Goal: Find specific page/section: Find specific page/section

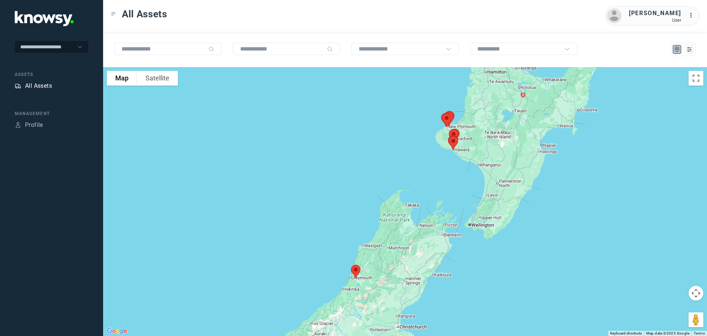
click at [34, 83] on div "All Assets" at bounding box center [38, 85] width 27 height 9
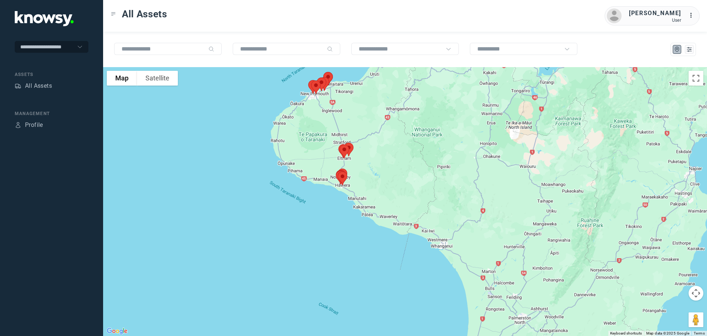
drag, startPoint x: 483, startPoint y: 110, endPoint x: 282, endPoint y: 353, distance: 315.6
click at [282, 335] on html "**********" at bounding box center [353, 168] width 707 height 336
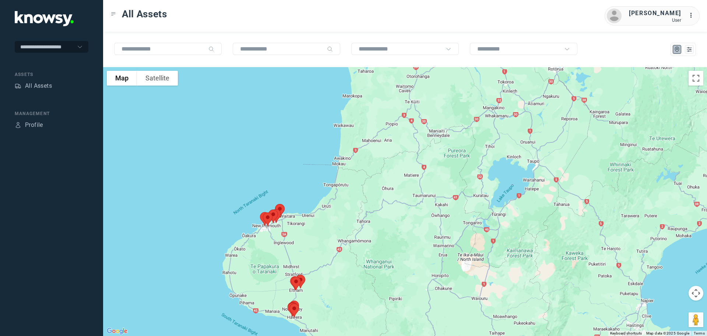
drag, startPoint x: 277, startPoint y: 179, endPoint x: 301, endPoint y: 233, distance: 58.9
click at [301, 233] on div at bounding box center [405, 201] width 604 height 269
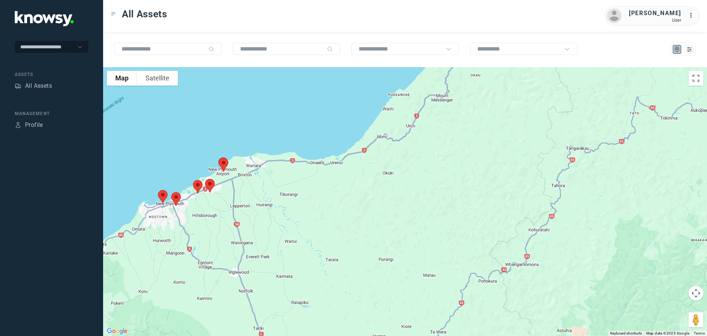
click at [162, 195] on img at bounding box center [162, 197] width 15 height 20
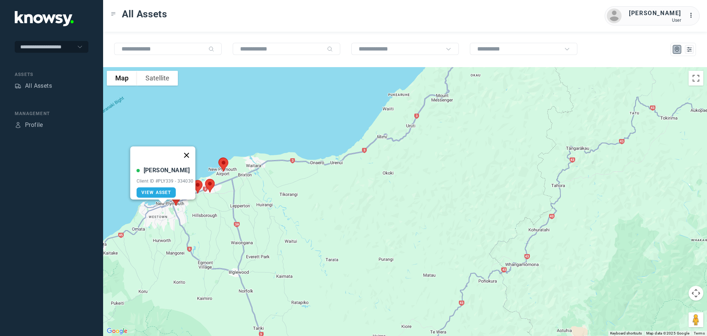
click at [189, 151] on button "Close" at bounding box center [187, 155] width 18 height 18
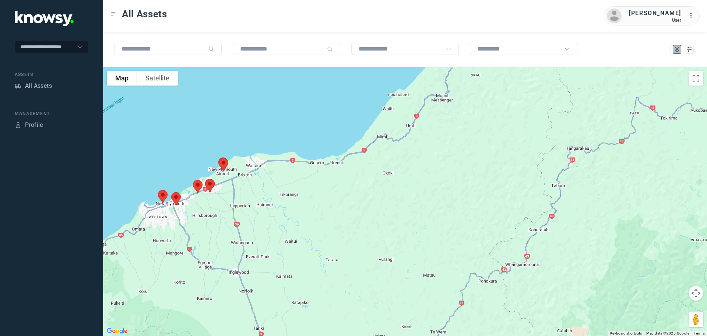
click at [175, 198] on img at bounding box center [175, 199] width 15 height 20
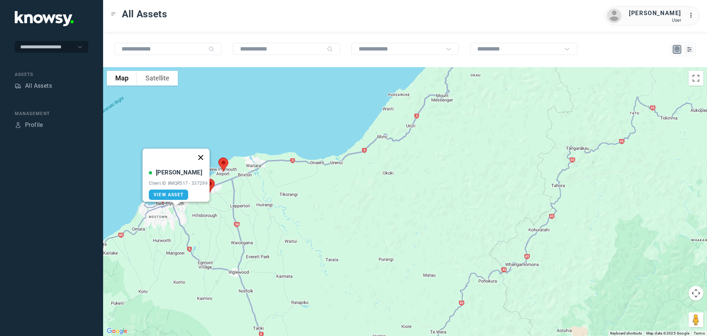
click at [202, 153] on button "Close" at bounding box center [201, 157] width 18 height 18
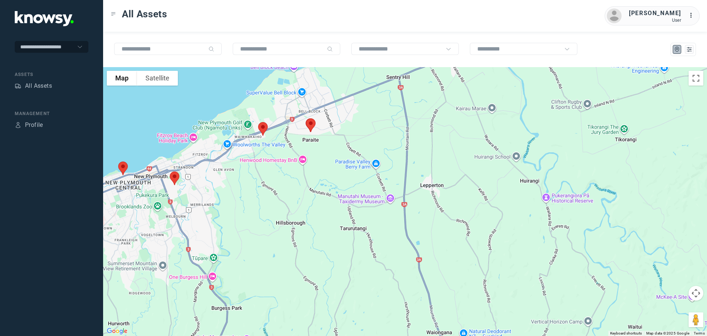
drag, startPoint x: 168, startPoint y: 198, endPoint x: 210, endPoint y: 181, distance: 45.6
click at [210, 181] on div at bounding box center [405, 201] width 604 height 269
click at [260, 130] on img at bounding box center [262, 129] width 15 height 20
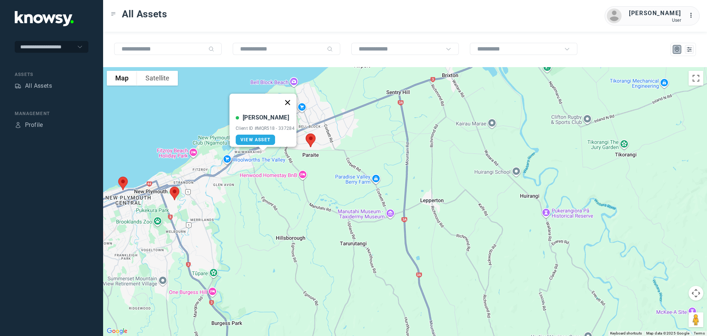
click at [291, 98] on button "Close" at bounding box center [288, 103] width 18 height 18
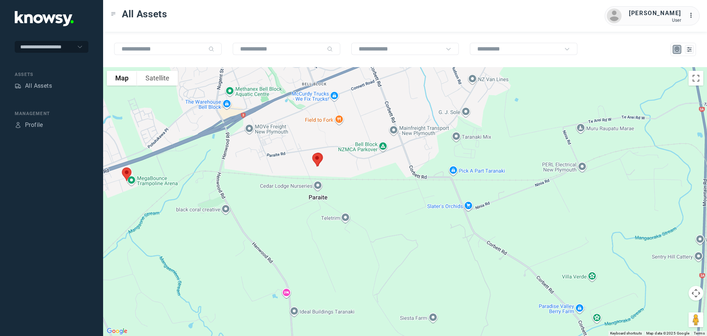
drag, startPoint x: 337, startPoint y: 112, endPoint x: 326, endPoint y: 196, distance: 85.1
click at [326, 196] on div at bounding box center [405, 201] width 604 height 269
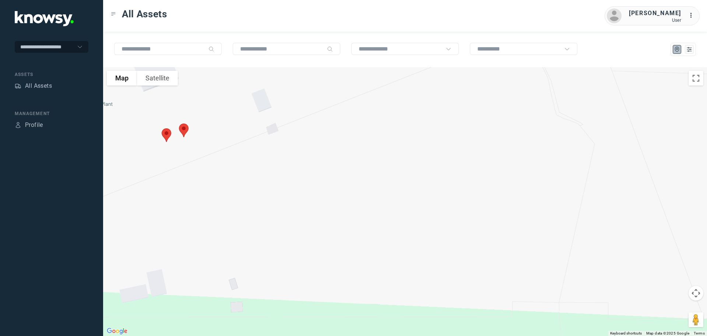
click at [186, 129] on img at bounding box center [183, 130] width 15 height 20
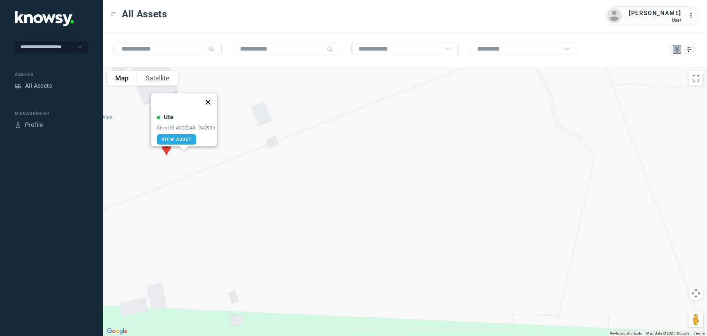
drag, startPoint x: 213, startPoint y: 97, endPoint x: 198, endPoint y: 106, distance: 16.9
click at [212, 98] on button "Close" at bounding box center [208, 102] width 18 height 18
click at [168, 148] on img at bounding box center [166, 149] width 15 height 20
click at [196, 102] on button "Close" at bounding box center [192, 107] width 18 height 18
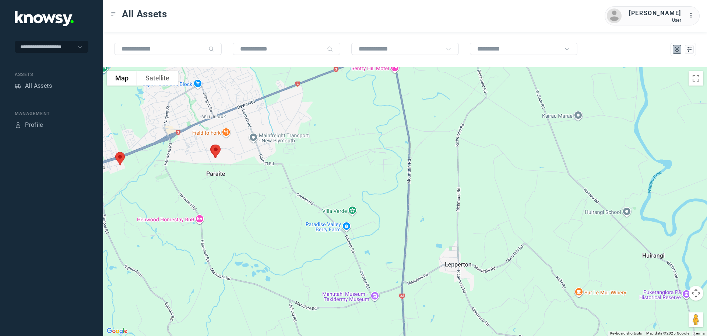
drag, startPoint x: 219, startPoint y: 242, endPoint x: 211, endPoint y: 138, distance: 104.6
click at [211, 143] on div "To navigate, press the arrow keys." at bounding box center [405, 201] width 604 height 269
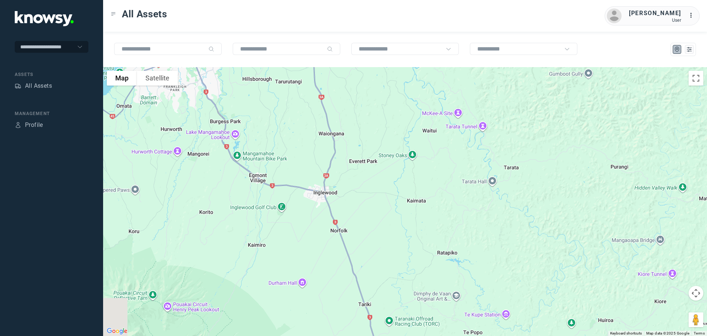
drag, startPoint x: 326, startPoint y: 286, endPoint x: 305, endPoint y: 104, distance: 184.0
click at [305, 104] on div at bounding box center [405, 201] width 604 height 269
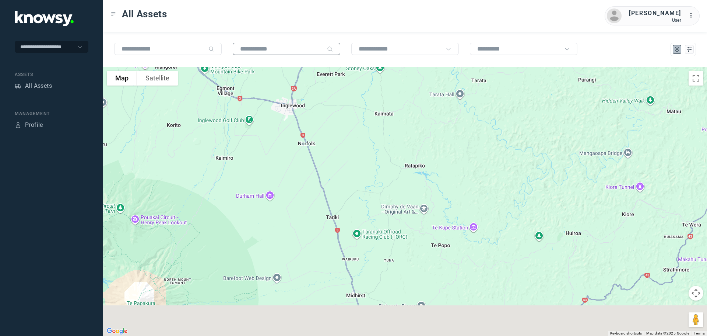
drag, startPoint x: 311, startPoint y: 185, endPoint x: 261, endPoint y: 52, distance: 142.1
click at [262, 53] on div "To navigate the map with touch gestures double-tap and hold your finger on the …" at bounding box center [405, 184] width 604 height 304
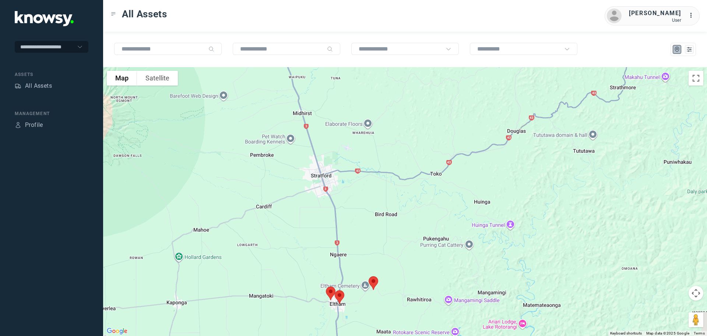
drag, startPoint x: 276, startPoint y: 159, endPoint x: 279, endPoint y: 84, distance: 74.8
click at [279, 86] on div at bounding box center [405, 201] width 604 height 269
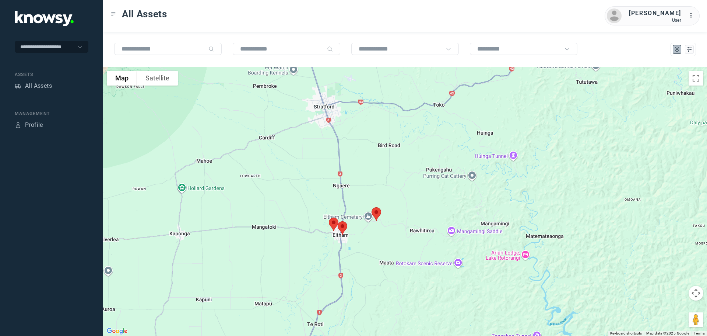
click at [376, 211] on img at bounding box center [376, 214] width 15 height 20
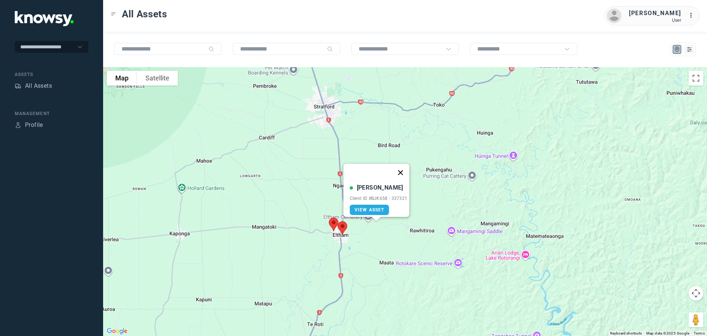
click at [403, 169] on button "Close" at bounding box center [401, 173] width 18 height 18
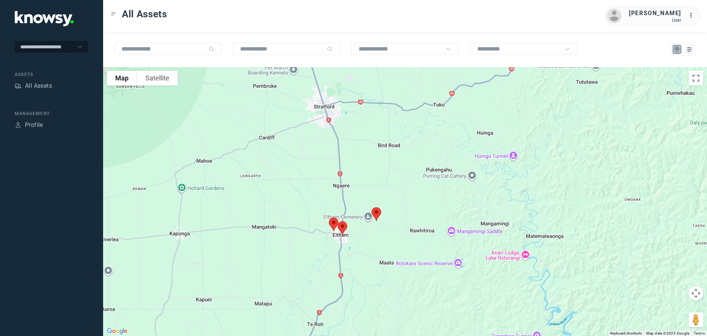
click at [375, 211] on img at bounding box center [376, 214] width 15 height 20
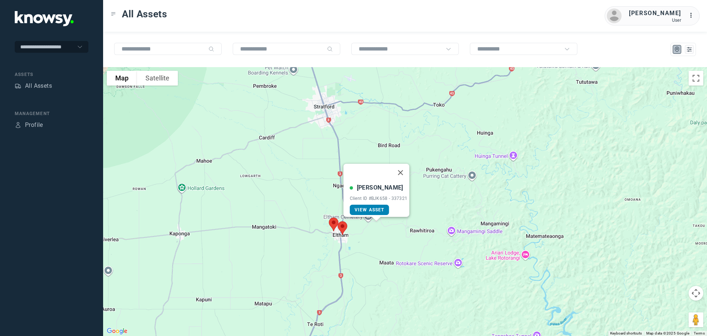
click at [366, 207] on span "View Asset" at bounding box center [370, 209] width 30 height 5
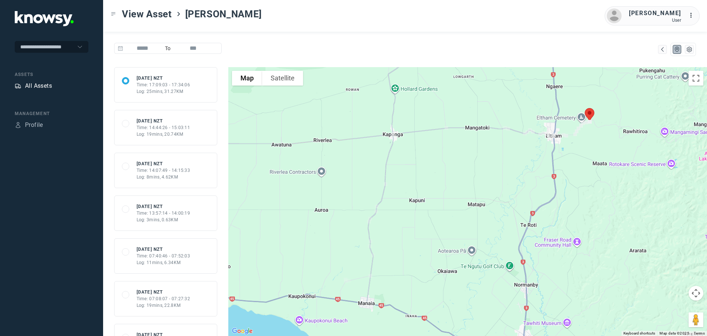
click at [37, 85] on div "All Assets" at bounding box center [38, 85] width 27 height 9
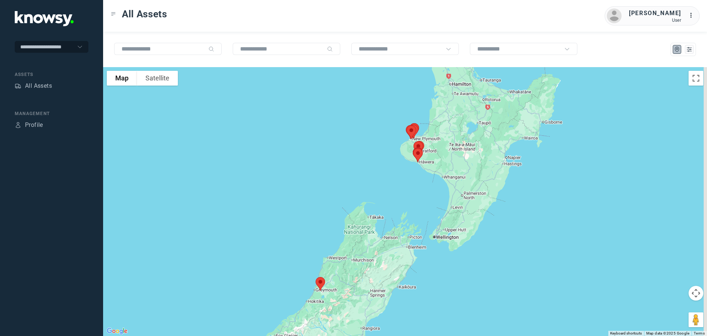
drag, startPoint x: 398, startPoint y: 172, endPoint x: 267, endPoint y: 228, distance: 142.4
click at [267, 228] on div at bounding box center [405, 201] width 604 height 269
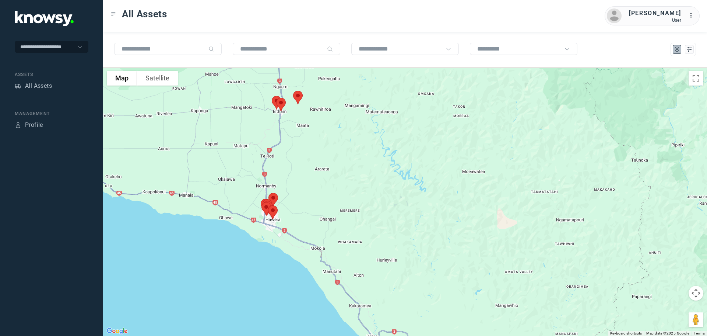
drag, startPoint x: 257, startPoint y: 139, endPoint x: 341, endPoint y: 267, distance: 153.2
click at [342, 269] on div at bounding box center [405, 201] width 604 height 269
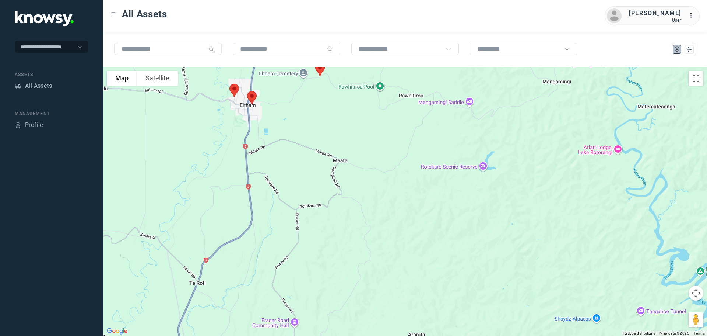
click at [251, 97] on img at bounding box center [251, 98] width 15 height 20
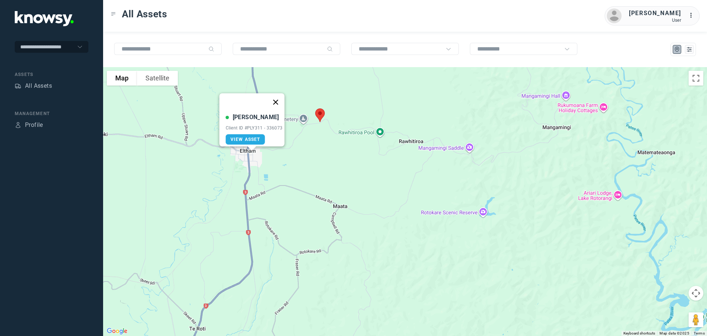
click at [278, 99] on button "Close" at bounding box center [276, 102] width 18 height 18
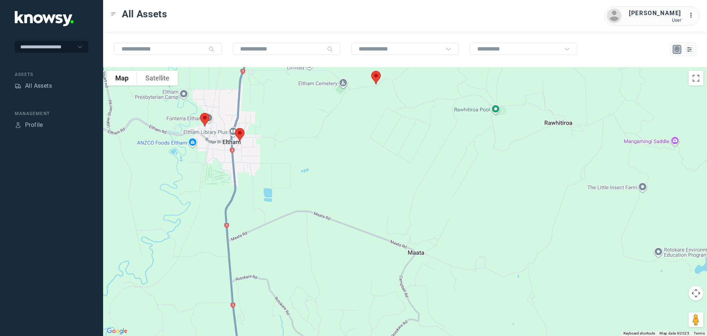
click at [207, 118] on img at bounding box center [204, 120] width 15 height 20
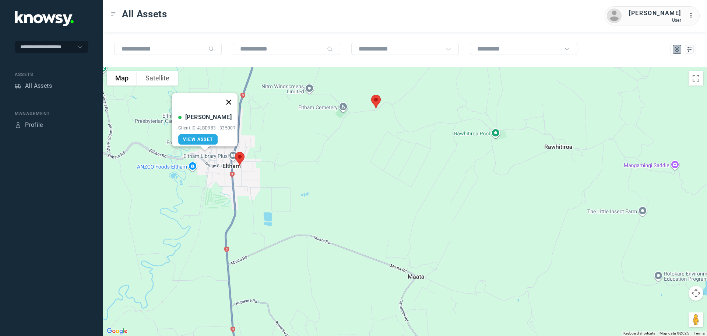
click at [232, 98] on button "Close" at bounding box center [229, 102] width 18 height 18
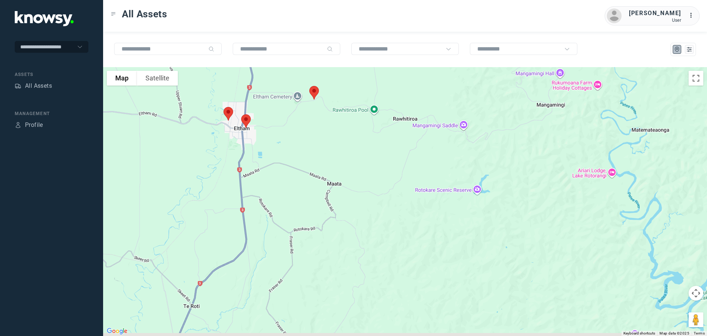
drag, startPoint x: 262, startPoint y: 205, endPoint x: 270, endPoint y: 101, distance: 104.6
click at [270, 101] on div "To navigate, press the arrow keys." at bounding box center [405, 201] width 604 height 269
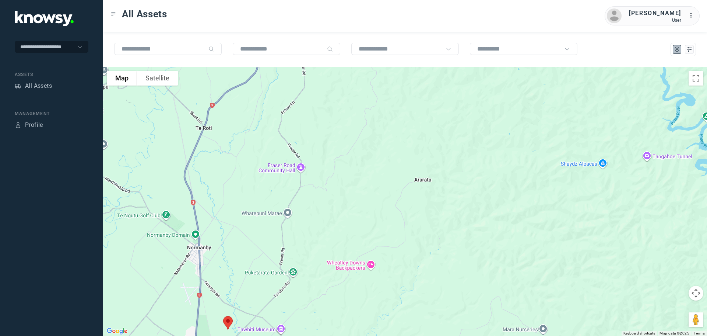
drag, startPoint x: 256, startPoint y: 144, endPoint x: 263, endPoint y: 71, distance: 73.3
click at [263, 72] on div at bounding box center [405, 201] width 604 height 269
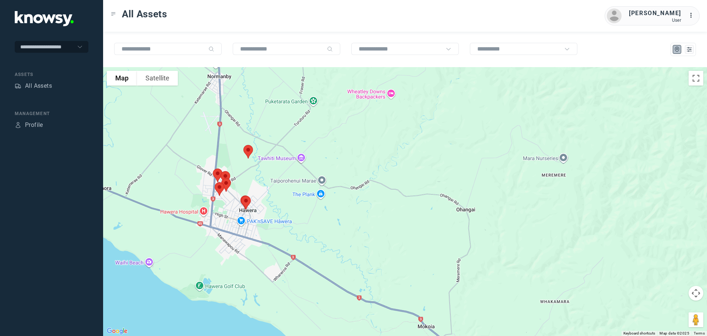
drag, startPoint x: 259, startPoint y: 143, endPoint x: 260, endPoint y: 124, distance: 18.8
click at [260, 122] on div at bounding box center [405, 201] width 604 height 269
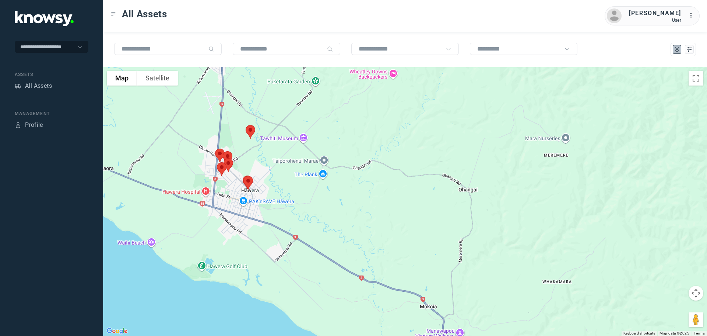
click at [252, 132] on img at bounding box center [250, 132] width 15 height 20
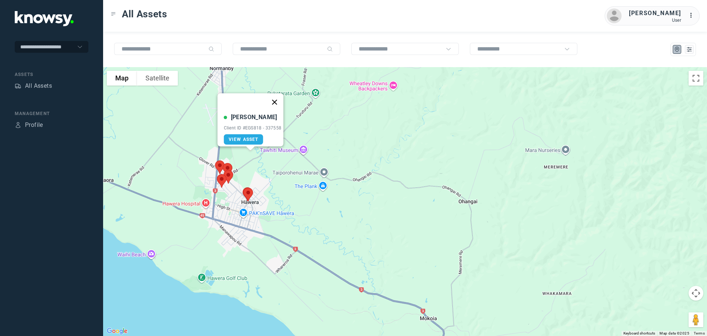
click at [278, 96] on button "Close" at bounding box center [275, 102] width 18 height 18
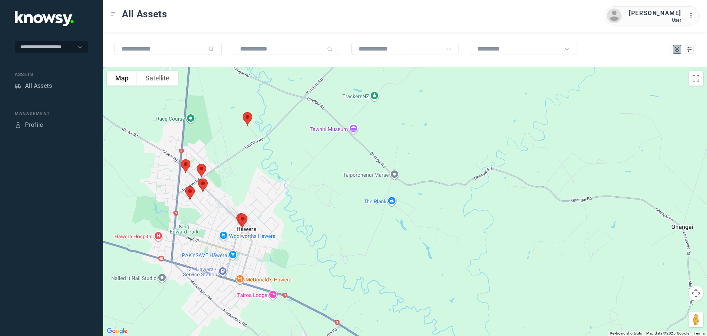
click at [189, 193] on img at bounding box center [189, 193] width 15 height 20
click at [219, 146] on button "Close" at bounding box center [214, 152] width 18 height 18
click at [204, 181] on img at bounding box center [202, 185] width 15 height 20
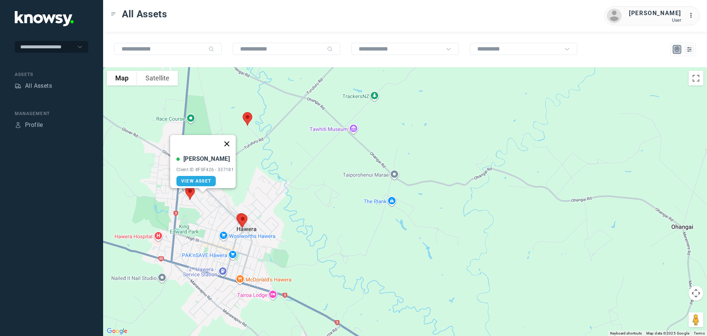
click at [231, 139] on button "Close" at bounding box center [227, 144] width 18 height 18
